Goal: Navigation & Orientation: Find specific page/section

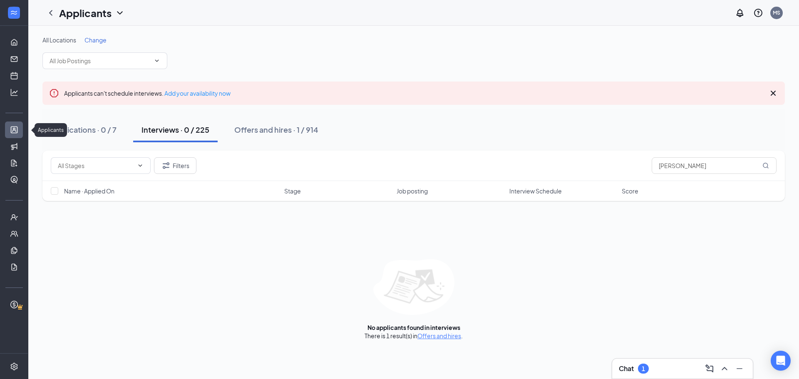
click at [22, 128] on link "Applicants" at bounding box center [26, 130] width 8 height 17
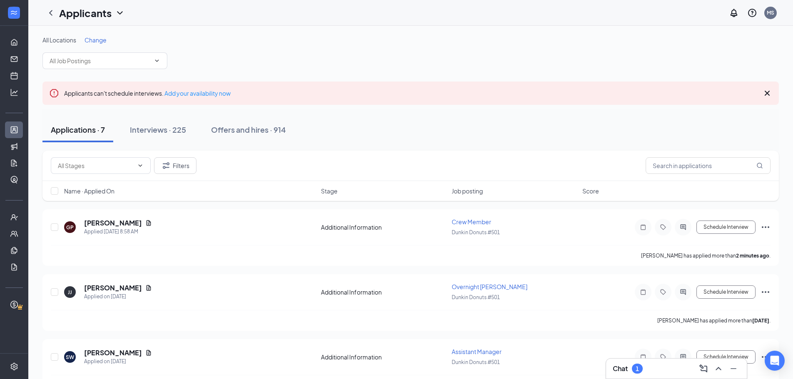
click at [663, 372] on div "Chat 1" at bounding box center [676, 368] width 127 height 13
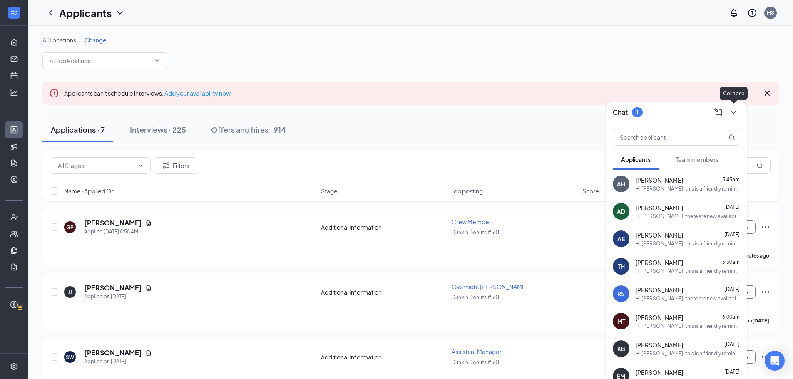
click at [733, 112] on icon "ChevronDown" at bounding box center [733, 112] width 10 height 10
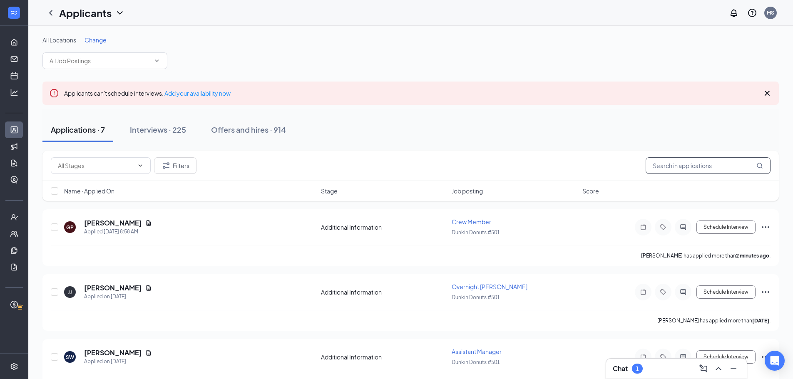
click at [674, 164] on input "text" at bounding box center [707, 165] width 125 height 17
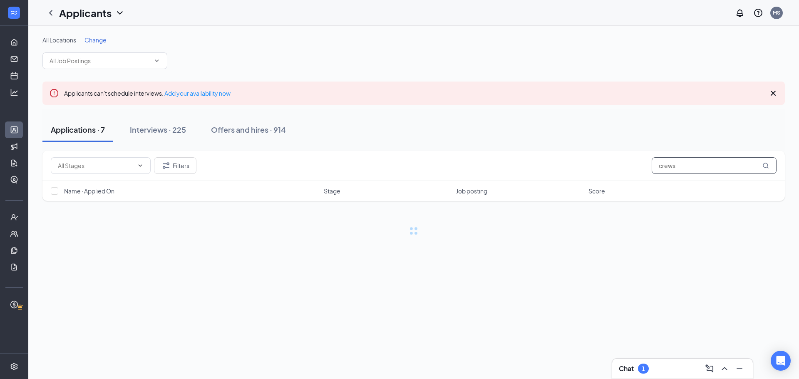
type input "crews"
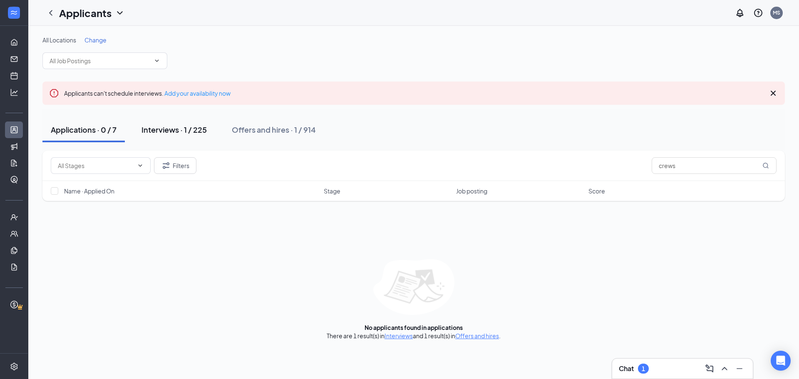
click at [172, 131] on div "Interviews · 1 / 225" at bounding box center [173, 129] width 65 height 10
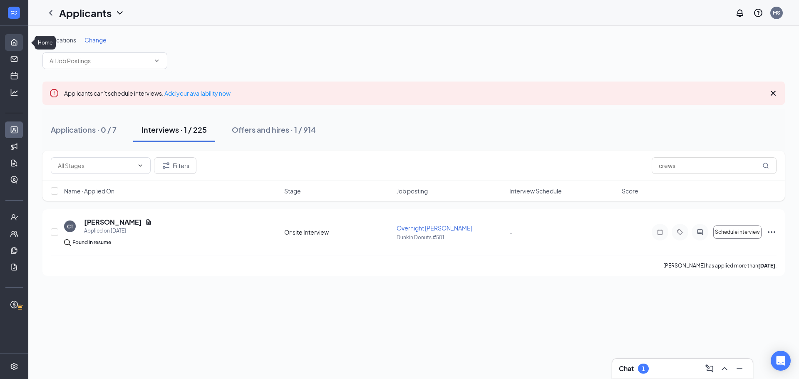
click at [22, 38] on link "Home" at bounding box center [26, 42] width 8 height 17
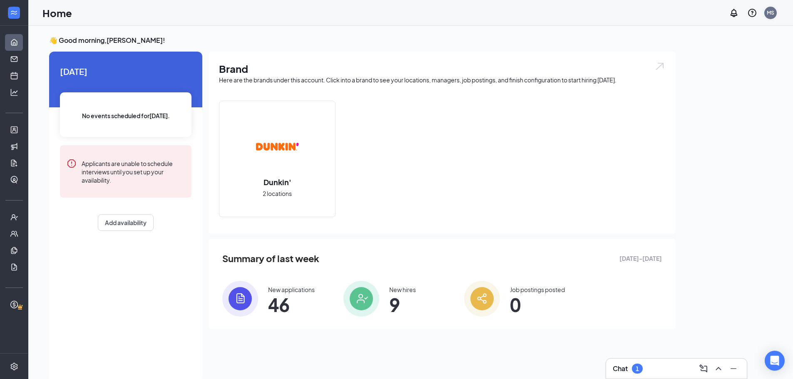
click at [769, 16] on div "MS" at bounding box center [770, 13] width 12 height 12
click at [725, 112] on link "Switch account" at bounding box center [705, 115] width 42 height 7
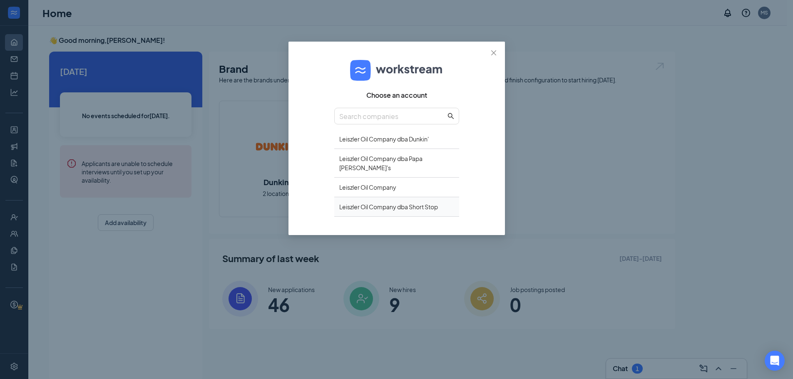
click at [409, 199] on div "Leiszler Oil Company dba Short Stop" at bounding box center [396, 207] width 125 height 20
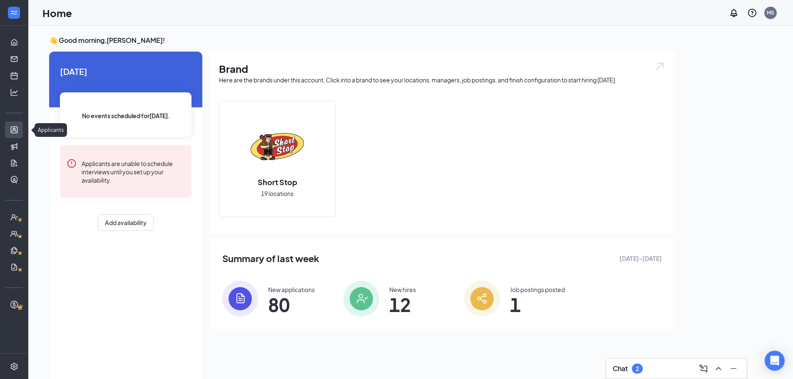
click at [22, 127] on link "Applicants" at bounding box center [26, 130] width 8 height 17
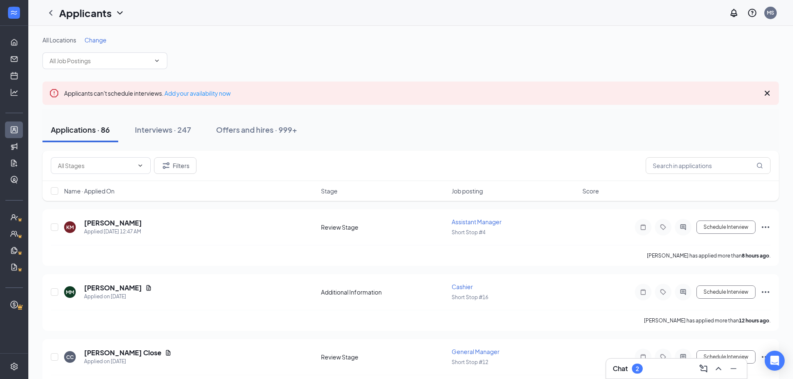
click at [670, 371] on div "Chat 2" at bounding box center [676, 368] width 127 height 13
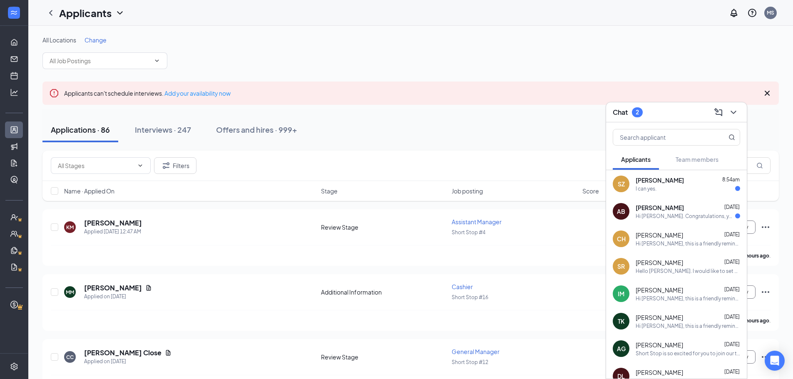
click at [658, 189] on div "I can yes." at bounding box center [687, 188] width 104 height 7
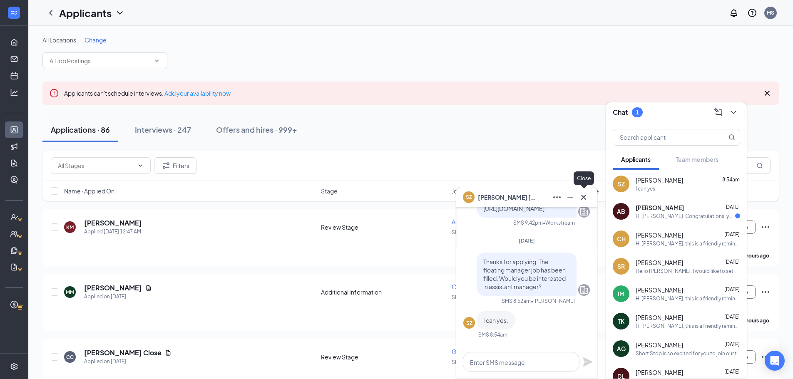
click at [582, 196] on icon "Cross" at bounding box center [583, 197] width 10 height 10
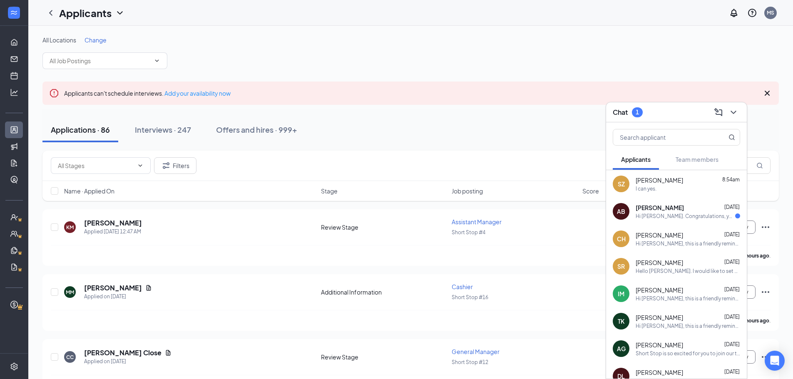
click at [650, 209] on span "Austin Beeson" at bounding box center [659, 207] width 48 height 8
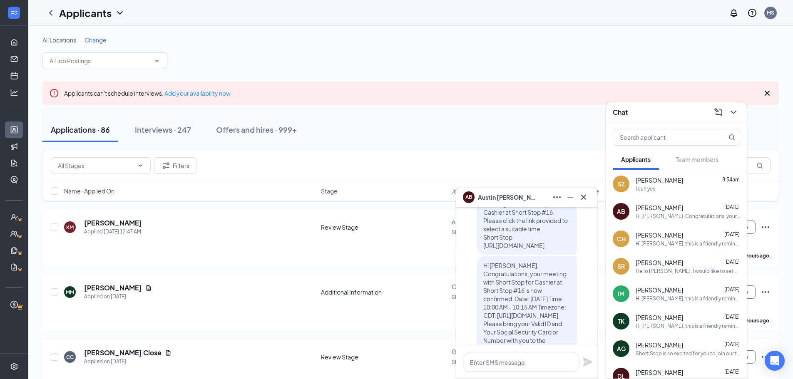
scroll to position [-250, 0]
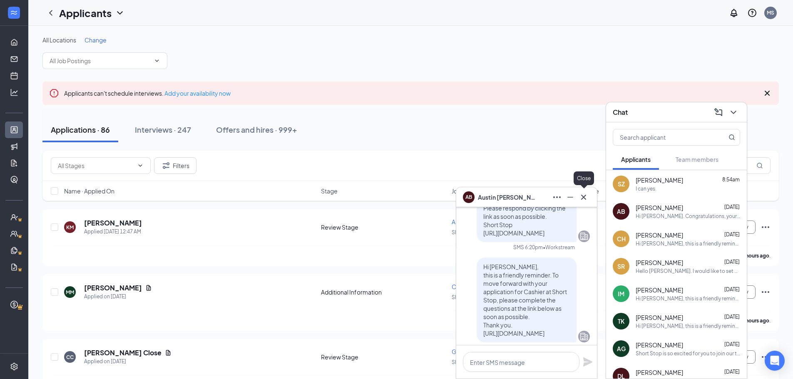
click at [582, 195] on icon "Cross" at bounding box center [583, 197] width 10 height 10
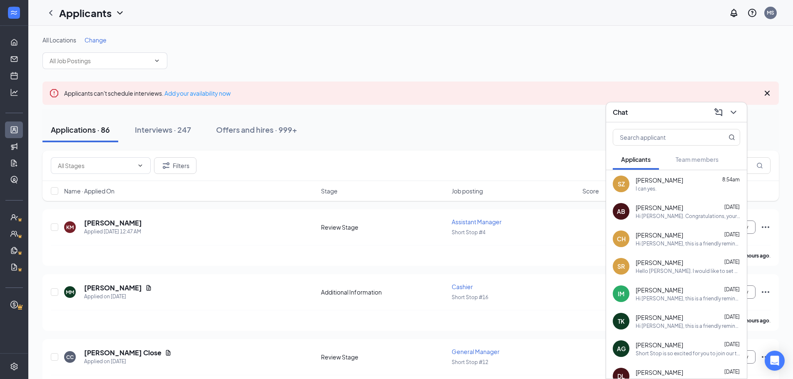
click at [673, 190] on div "I can yes." at bounding box center [687, 188] width 104 height 7
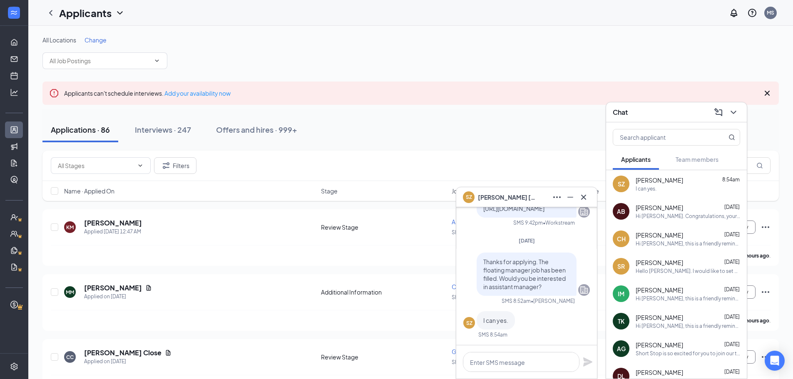
click at [398, 62] on div "All Locations Change" at bounding box center [410, 52] width 736 height 33
click at [732, 112] on icon "ChevronDown" at bounding box center [733, 112] width 10 height 10
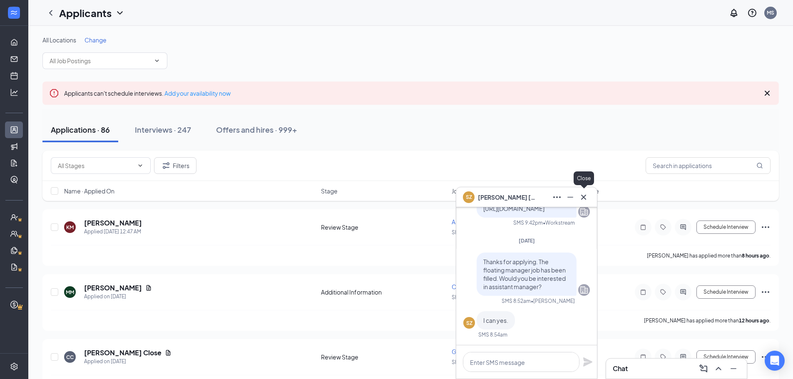
click at [584, 195] on icon "Cross" at bounding box center [583, 197] width 10 height 10
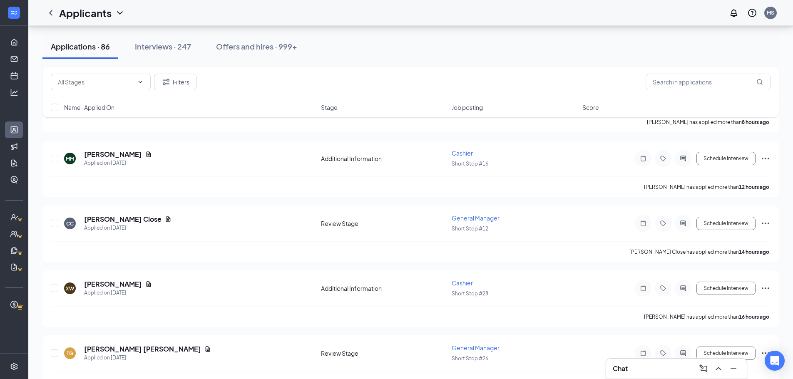
scroll to position [125, 0]
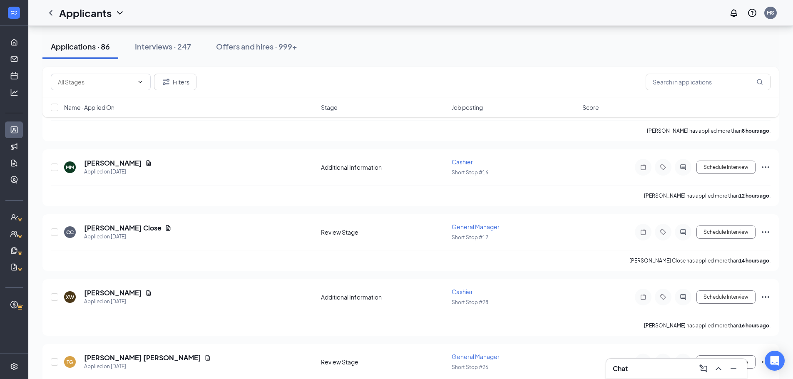
drag, startPoint x: 171, startPoint y: 47, endPoint x: 172, endPoint y: 51, distance: 4.2
click at [171, 47] on div "Interviews · 247" at bounding box center [163, 46] width 56 height 10
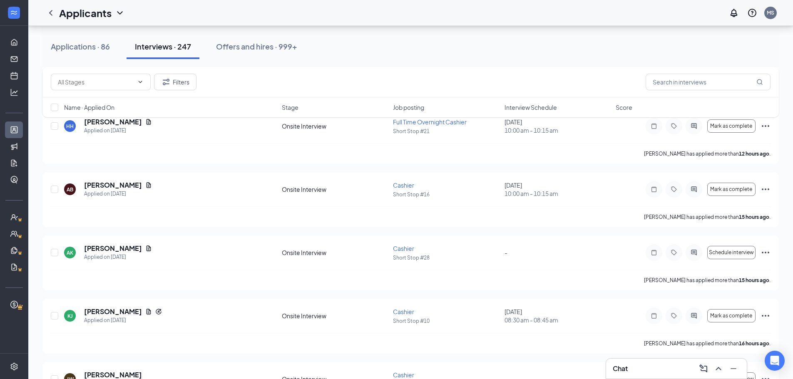
scroll to position [166, 0]
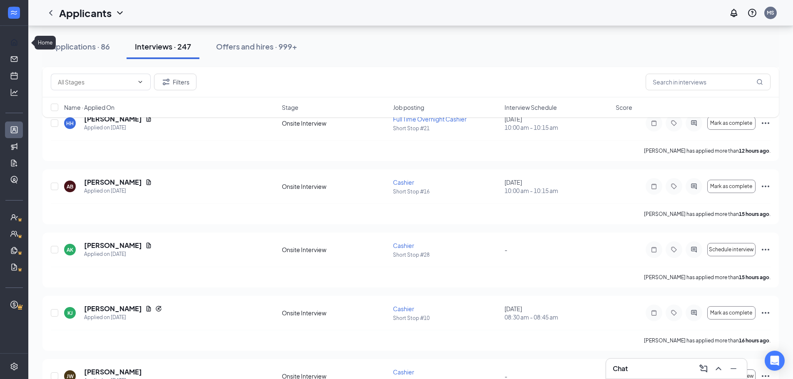
drag, startPoint x: 14, startPoint y: 40, endPoint x: 200, endPoint y: 39, distance: 186.0
click at [22, 40] on link "Home" at bounding box center [26, 42] width 8 height 17
